Goal: Use online tool/utility: Utilize a website feature to perform a specific function

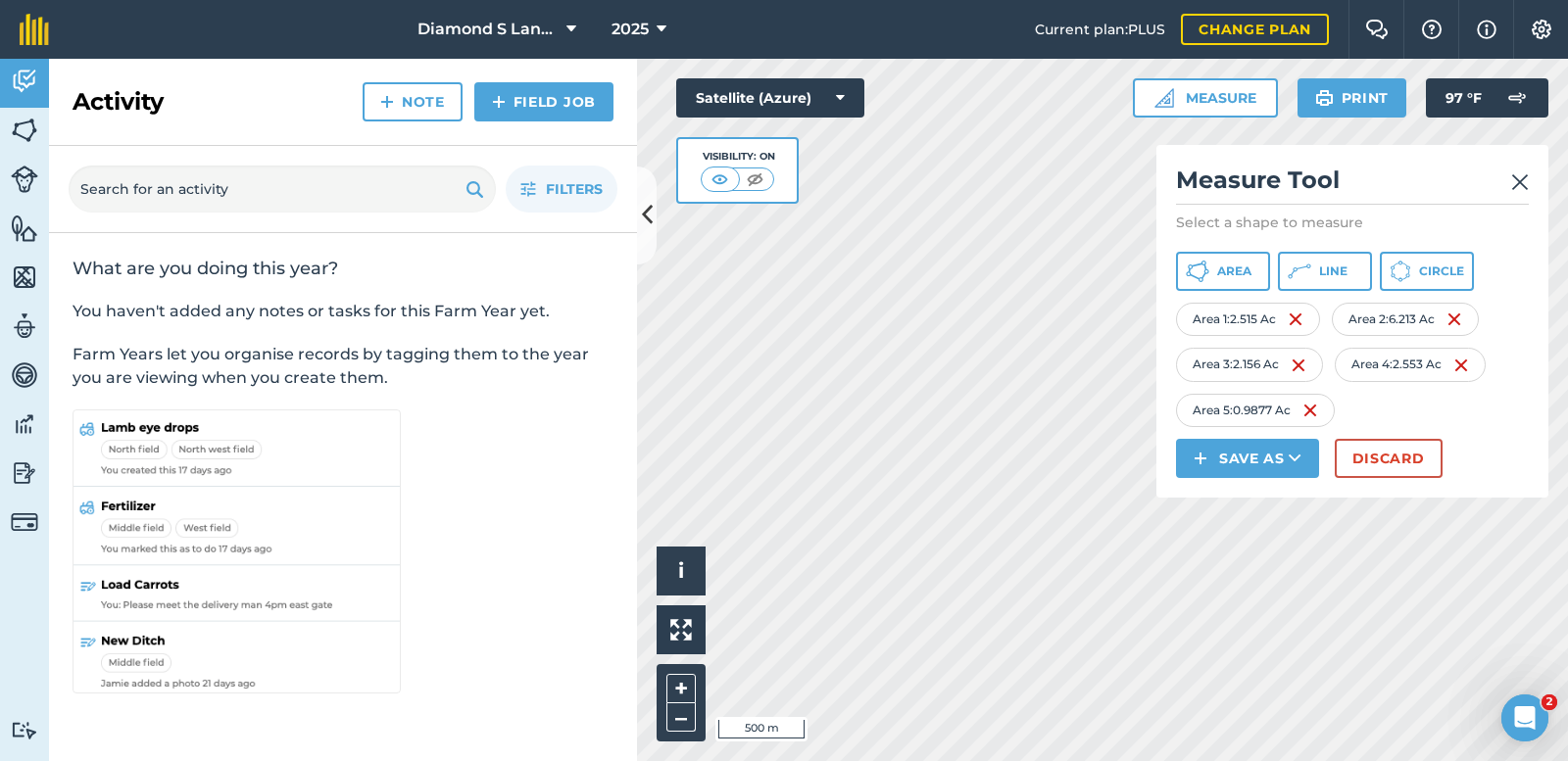
click at [578, 495] on div "Activity Fields Livestock Features Maps Team Vehicles Data Reporting Billing Tu…" at bounding box center [784, 409] width 1568 height 703
click at [564, 640] on div "Activity Fields Livestock Features Maps Team Vehicles Data Reporting Billing Tu…" at bounding box center [784, 409] width 1568 height 703
click at [625, 618] on div "Activity Fields Livestock Features Maps Team Vehicles Data Reporting Billing Tu…" at bounding box center [784, 409] width 1568 height 703
click at [625, 574] on div "Activity Fields Livestock Features Maps Team Vehicles Data Reporting Billing Tu…" at bounding box center [784, 409] width 1568 height 703
click at [624, 408] on div "Activity Fields Livestock Features Maps Team Vehicles Data Reporting Billing Tu…" at bounding box center [784, 409] width 1568 height 703
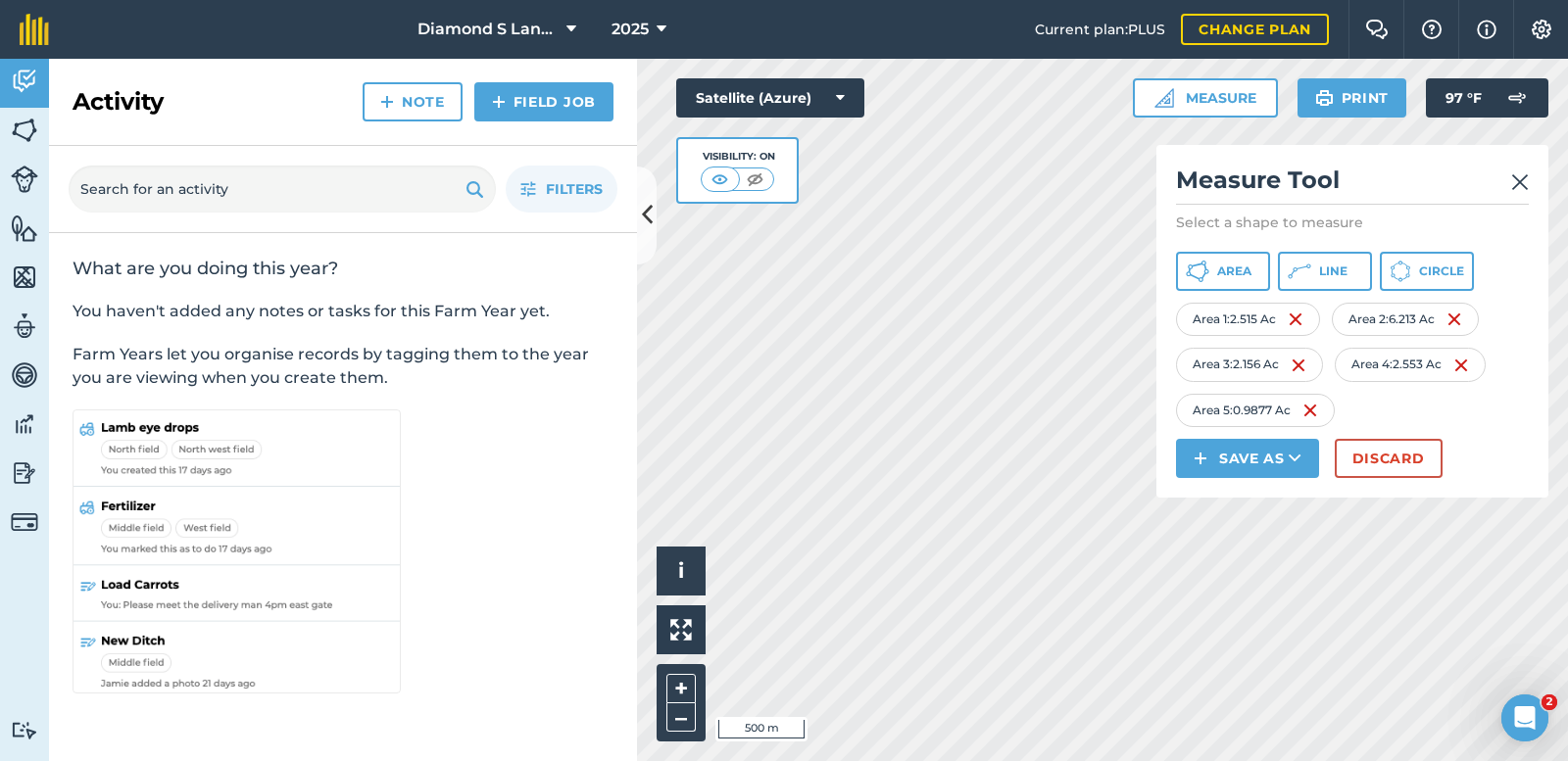
click at [623, 374] on div "Activity Fields Livestock Features Maps Team Vehicles Data Reporting Billing Tu…" at bounding box center [784, 409] width 1568 height 703
click at [1511, 179] on img at bounding box center [1520, 182] width 18 height 24
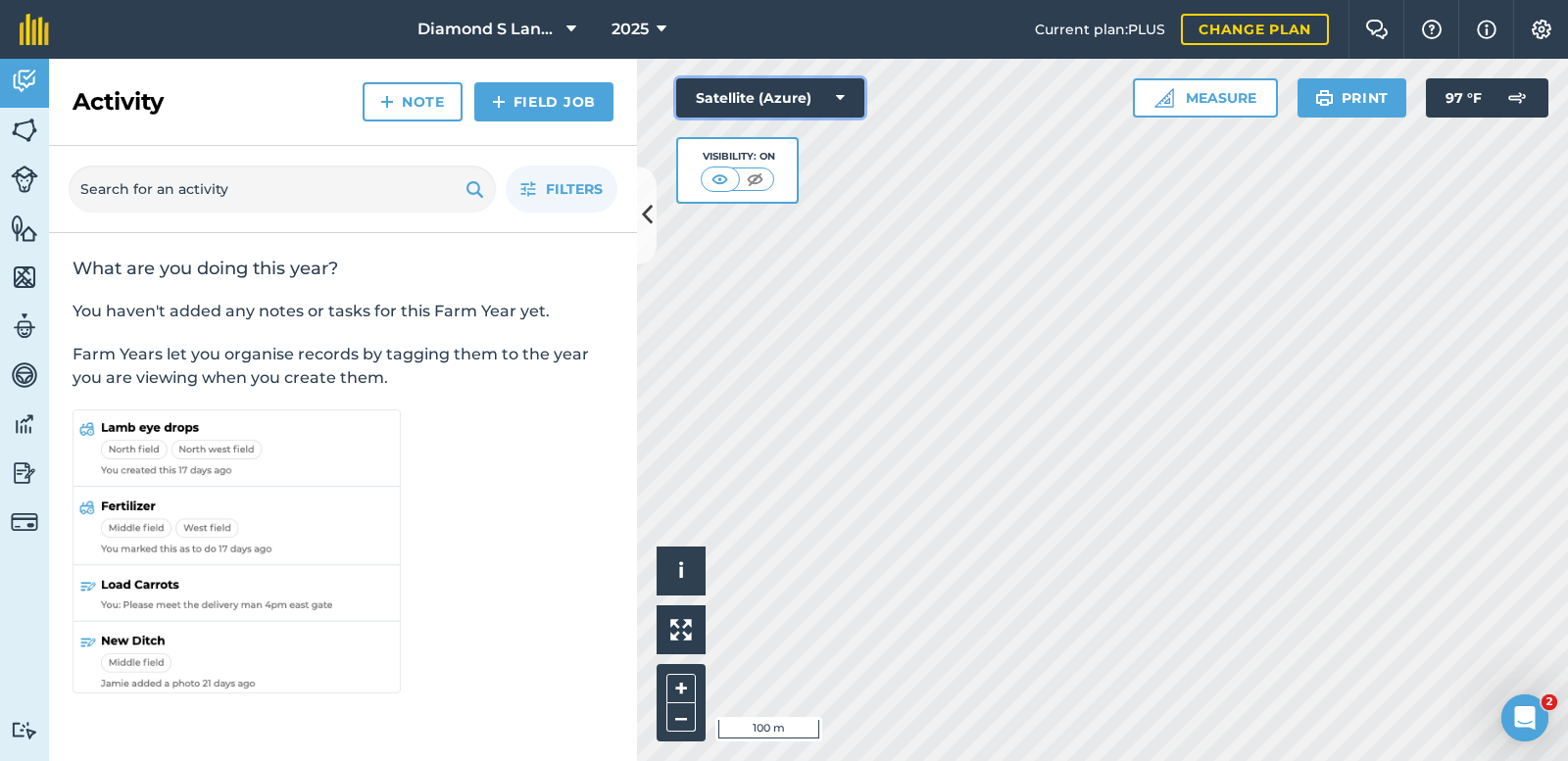
click at [788, 96] on button "Satellite (Azure)" at bounding box center [770, 98] width 188 height 40
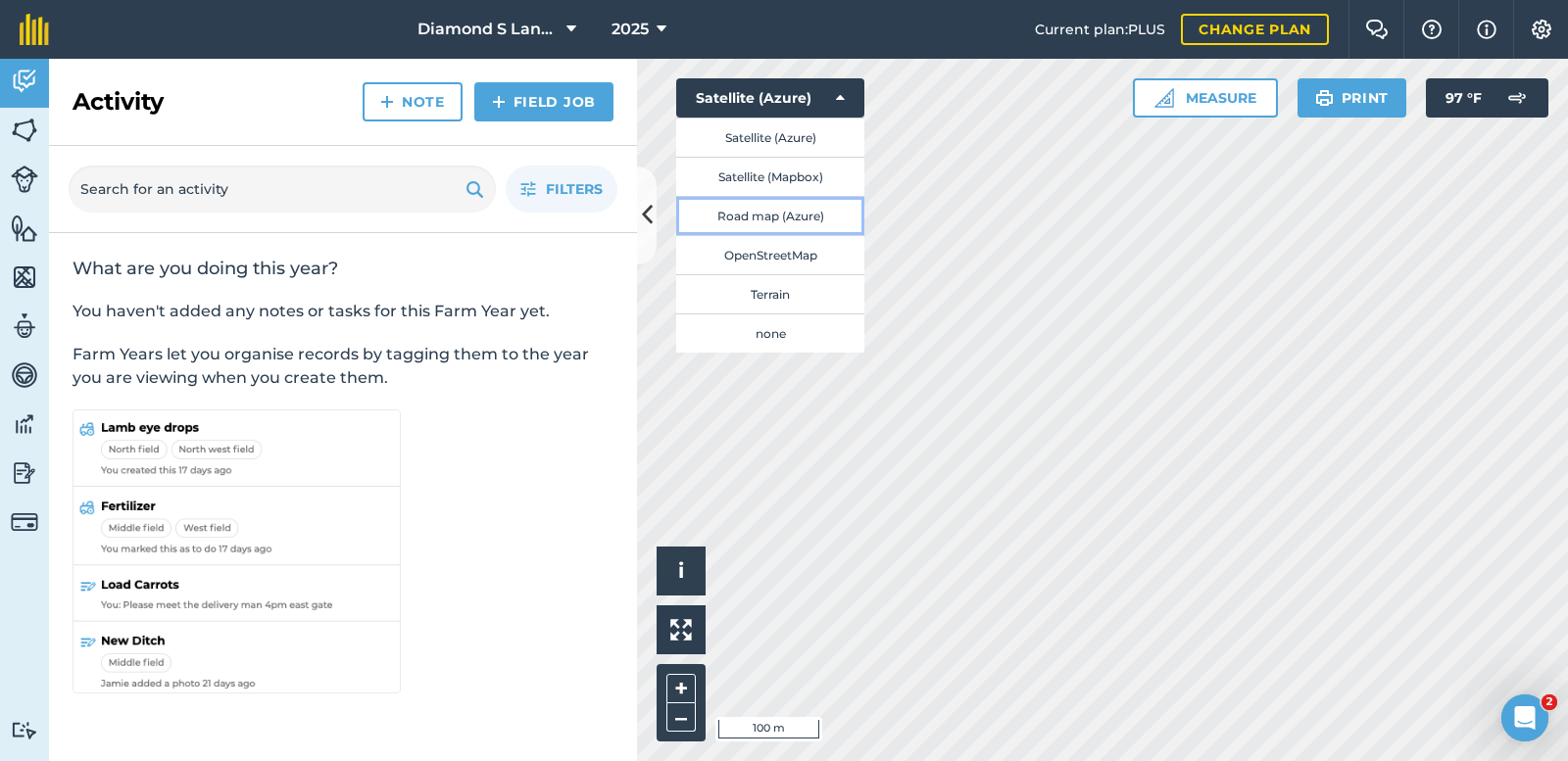
click at [752, 213] on button "Road map (Azure)" at bounding box center [770, 215] width 188 height 40
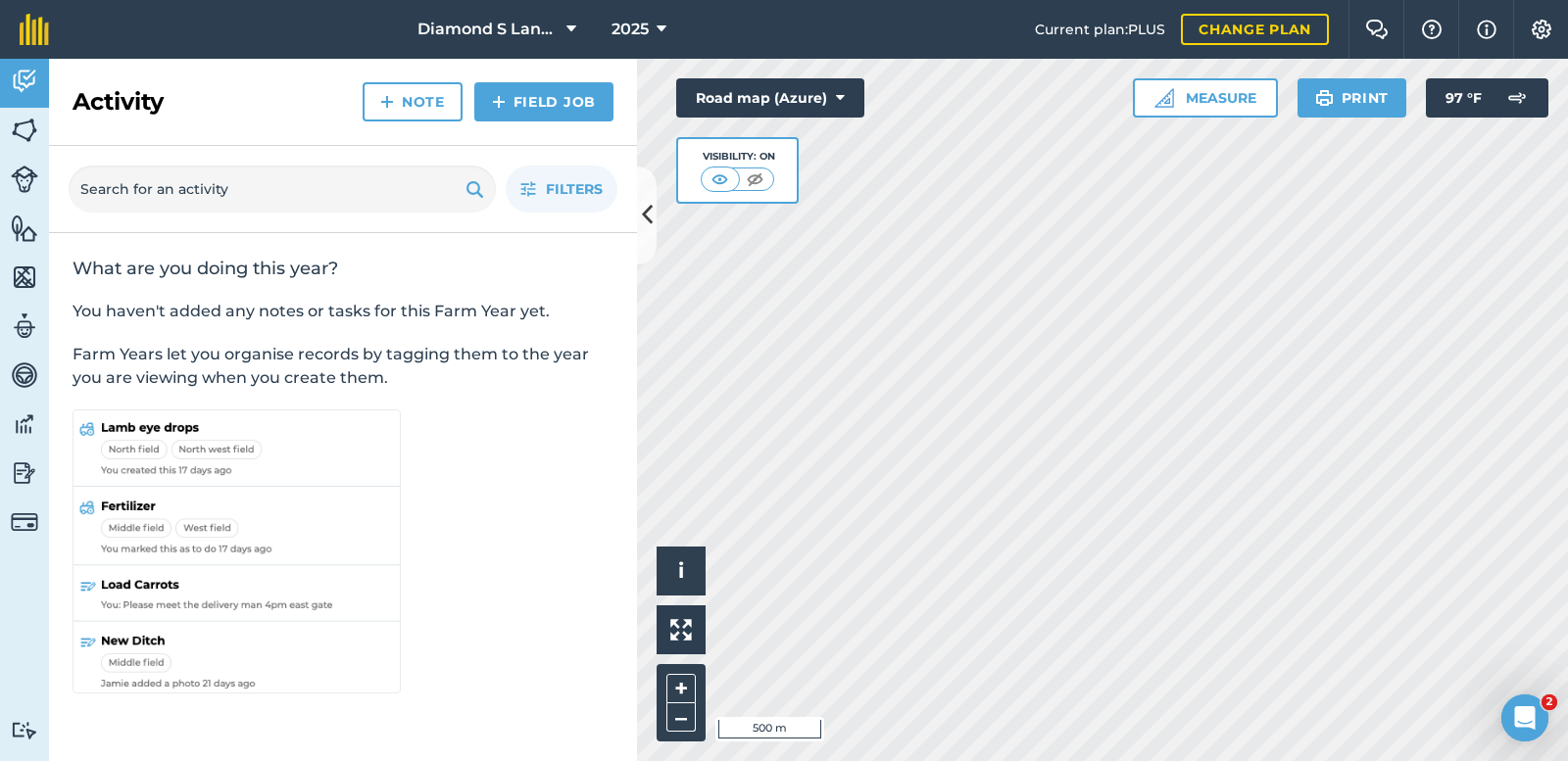
click at [1100, 760] on html "Diamond S Land and Cattle 2025 Current plan : PLUS Change plan Farm Chat Help I…" at bounding box center [784, 380] width 1568 height 761
click at [796, 97] on button "Road map (Azure)" at bounding box center [770, 98] width 188 height 40
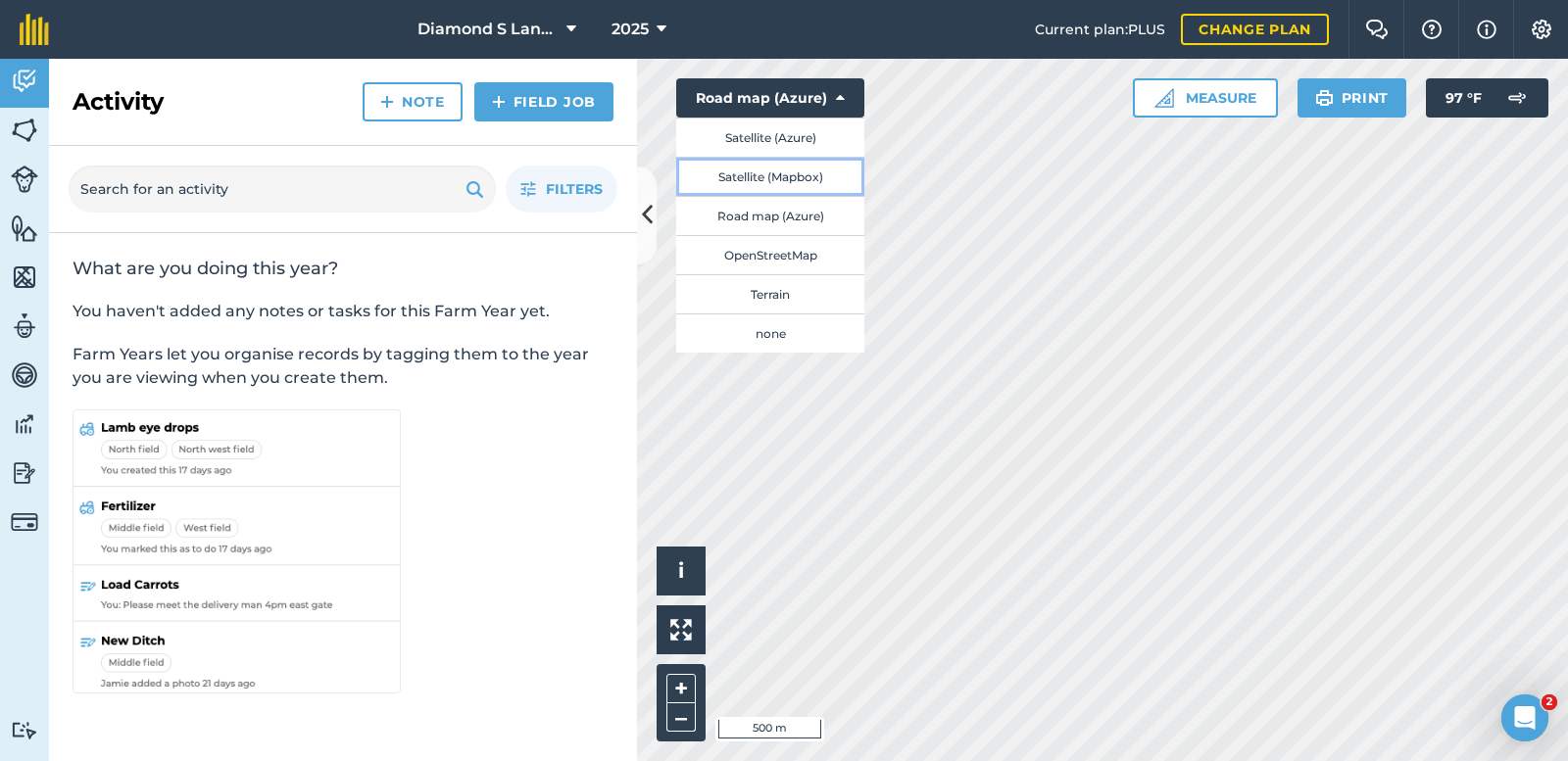
click at [774, 165] on button "Satellite (Mapbox)" at bounding box center [770, 177] width 188 height 40
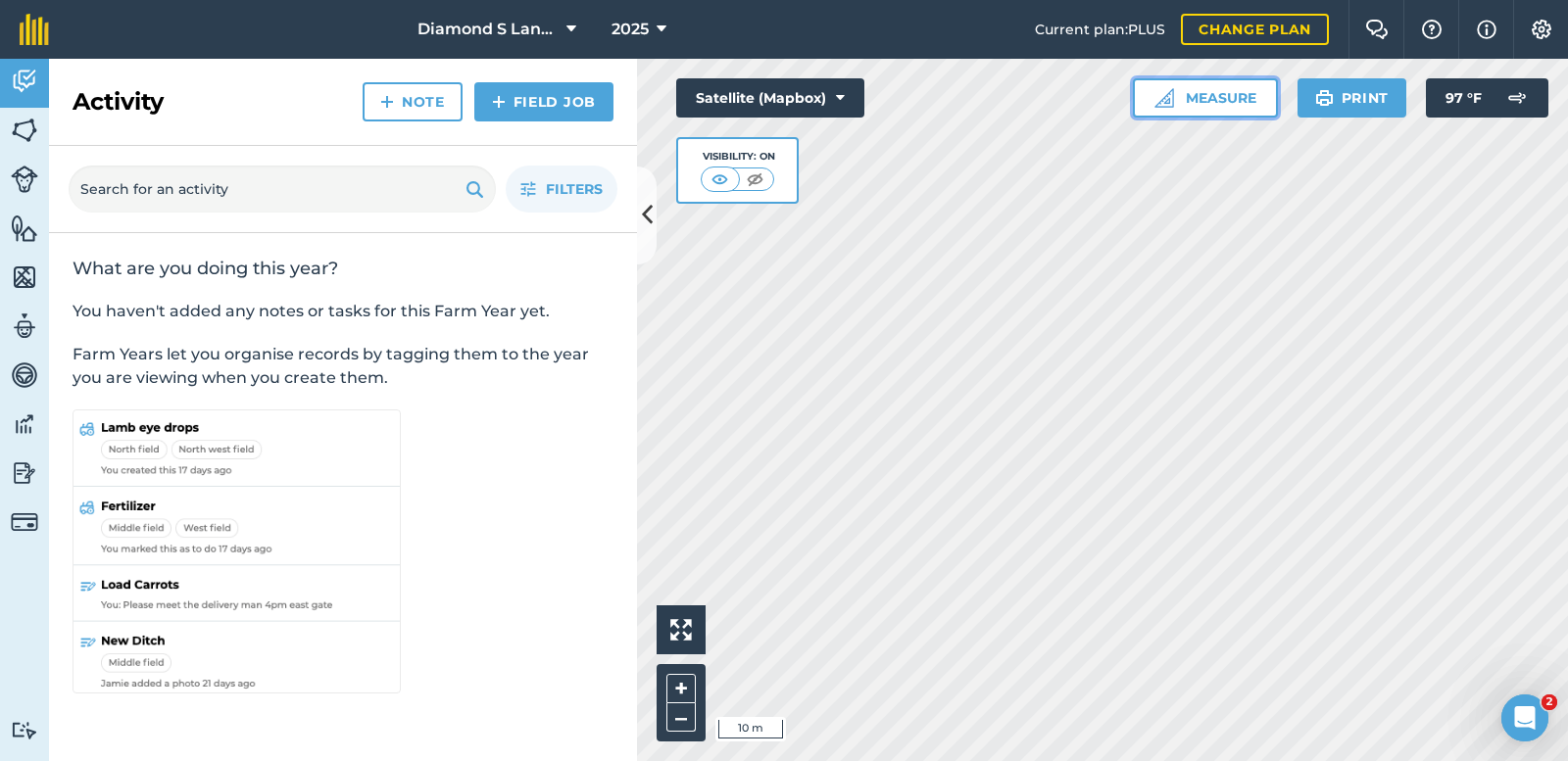
click at [1220, 95] on button "Measure" at bounding box center [1205, 98] width 145 height 40
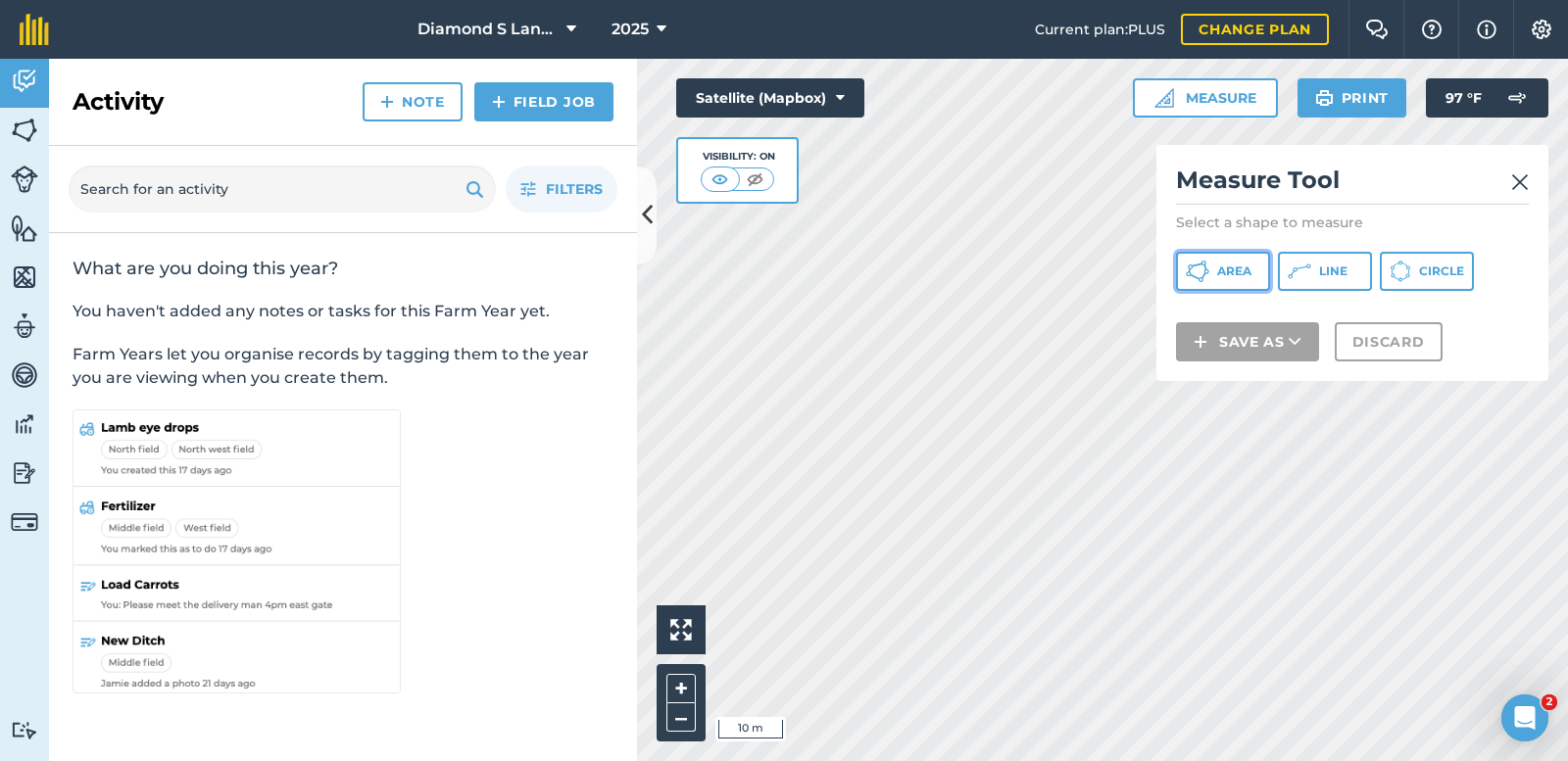
click at [1221, 264] on span "Area" at bounding box center [1234, 272] width 35 height 16
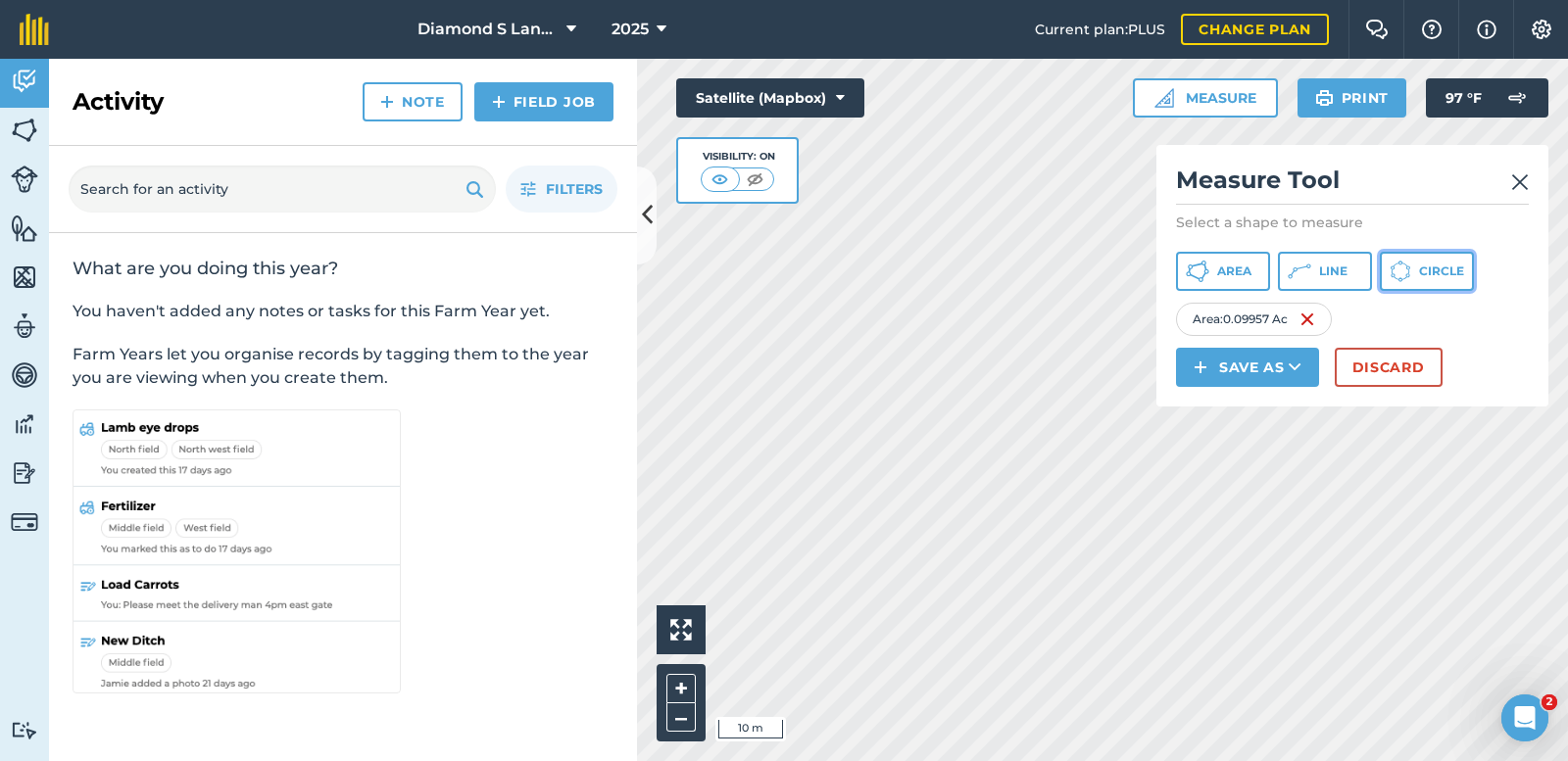
click at [1440, 266] on span "Circle" at bounding box center [1441, 272] width 45 height 16
click at [1481, 314] on img at bounding box center [1480, 319] width 16 height 24
click at [1413, 272] on button "Circle" at bounding box center [1426, 272] width 94 height 40
